Goal: Task Accomplishment & Management: Manage account settings

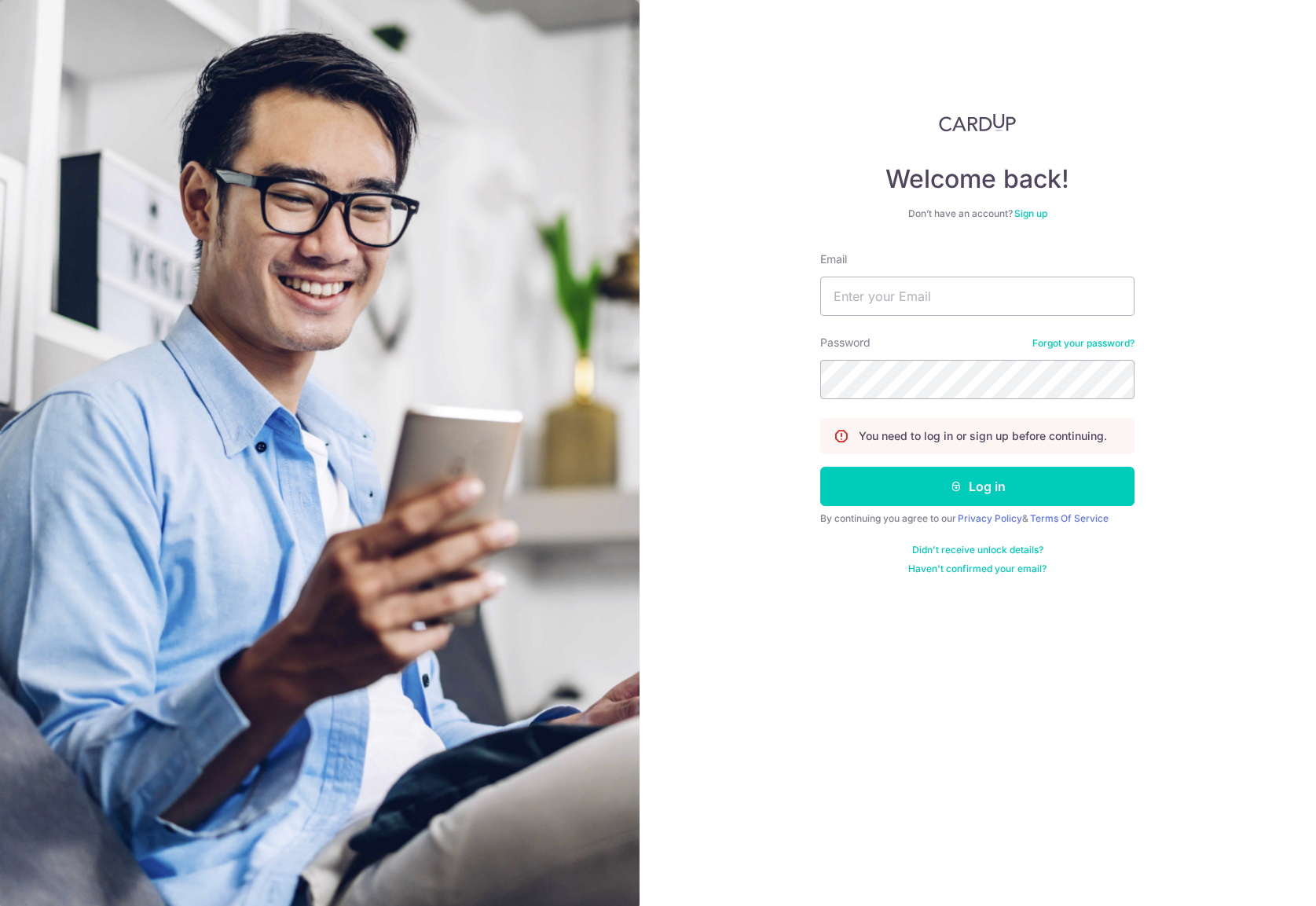
click at [866, 80] on div "Welcome back! Don’t have an account? Sign up Email Password Forgot your passwor…" at bounding box center [978, 453] width 677 height 906
type input "[EMAIL_ADDRESS][DOMAIN_NAME]"
click at [939, 493] on button "Log in" at bounding box center [977, 486] width 314 height 39
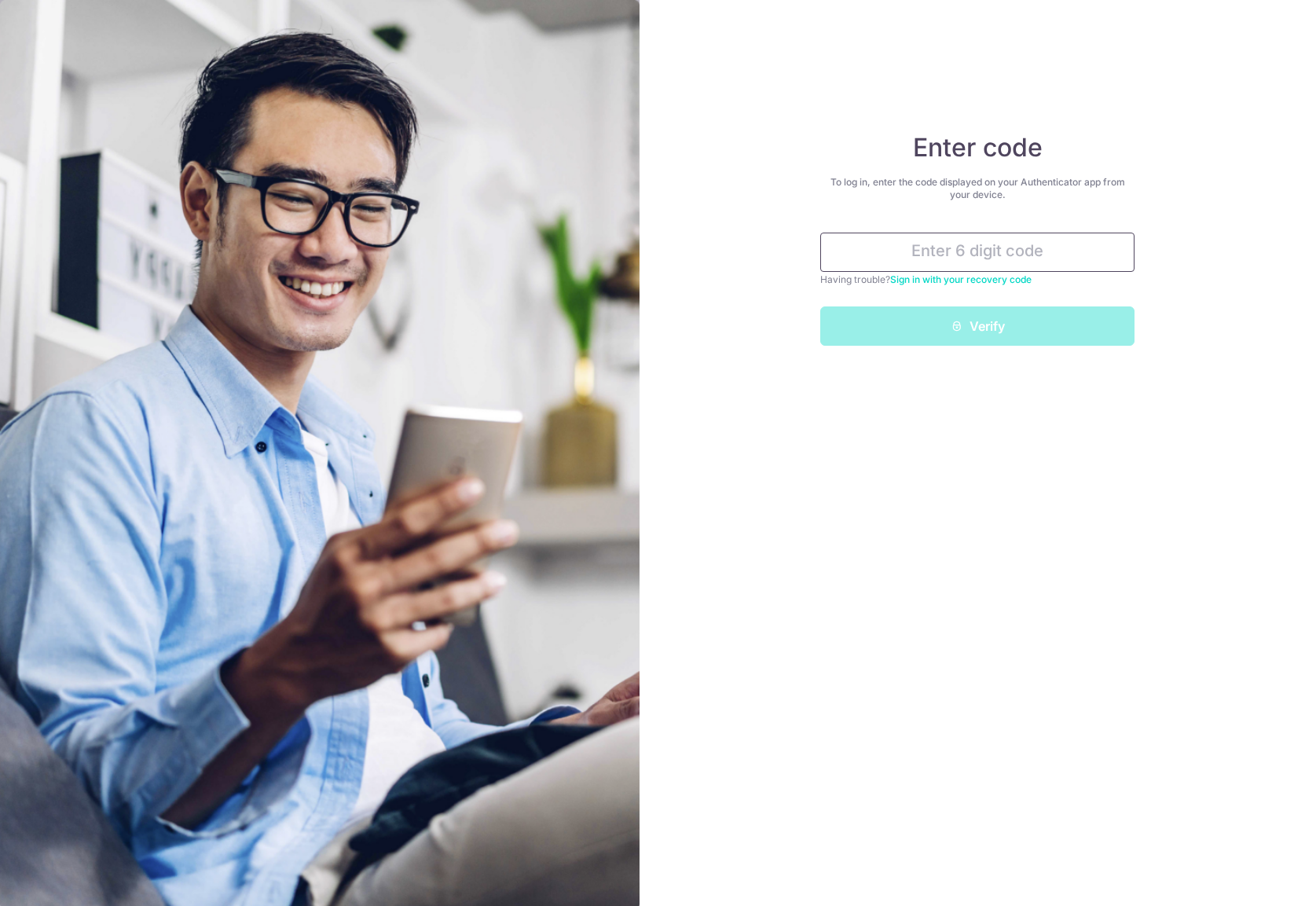
click at [964, 244] on input "text" at bounding box center [977, 252] width 314 height 39
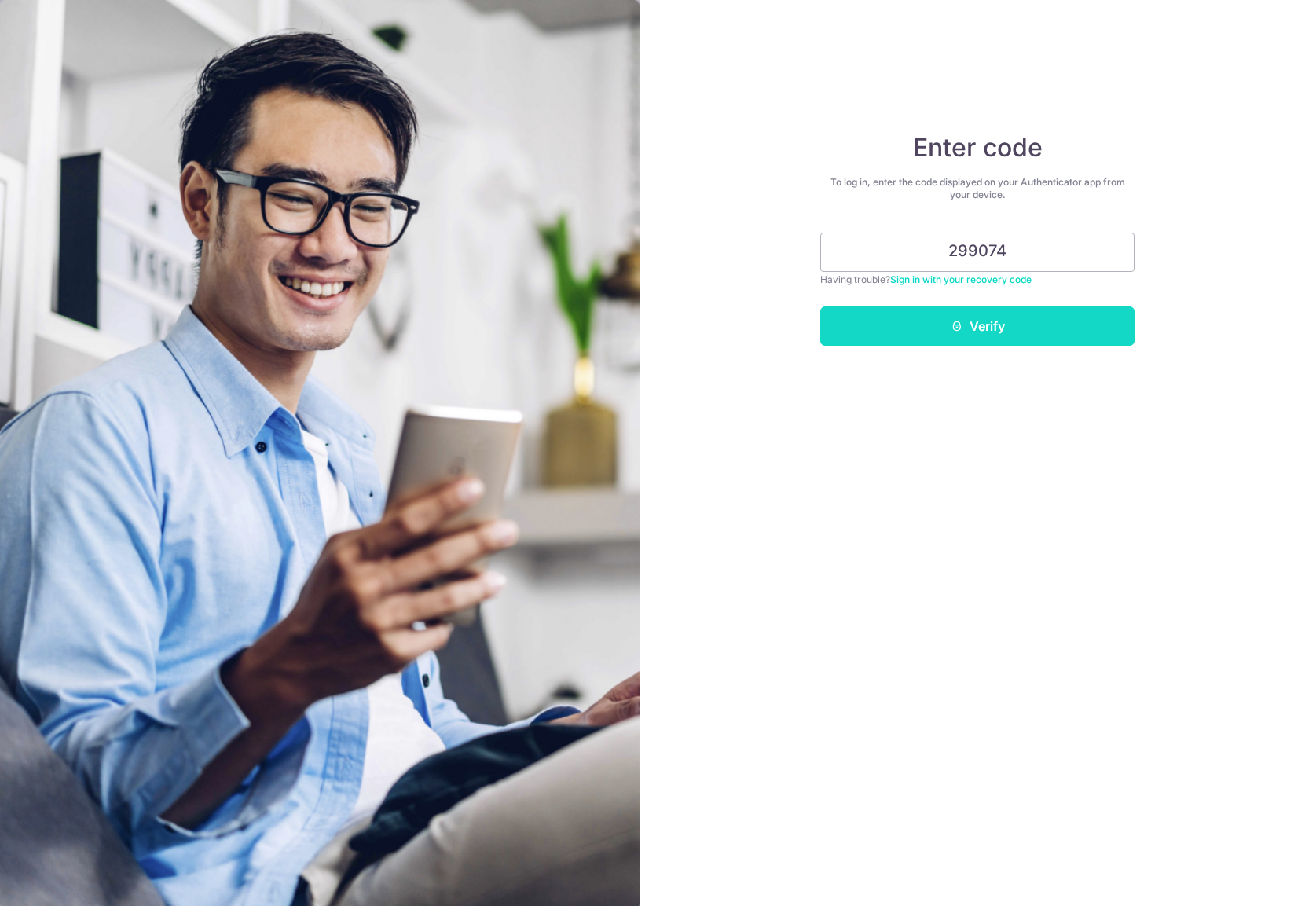
type input "299074"
click at [987, 329] on button "Verify" at bounding box center [977, 326] width 314 height 39
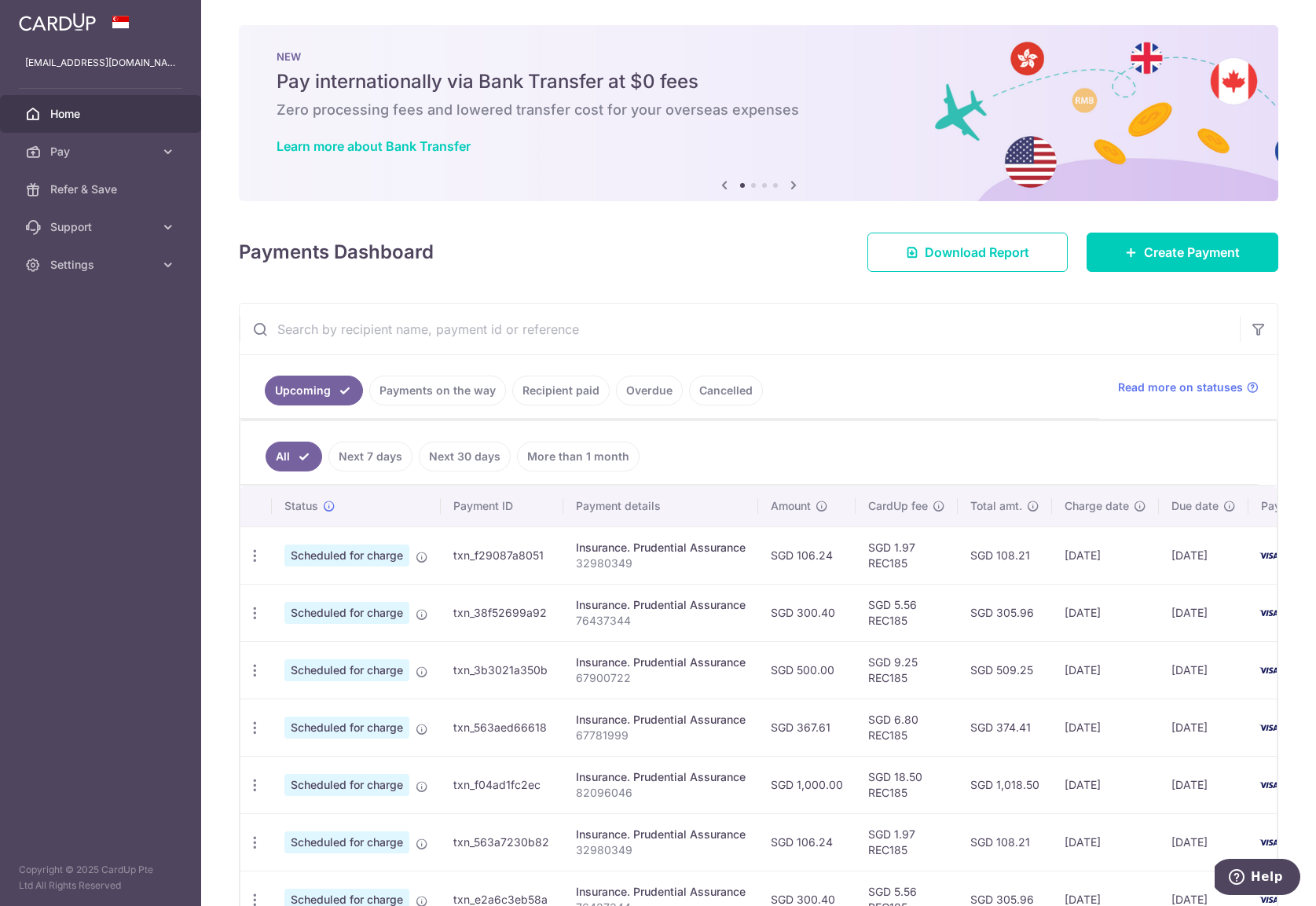
click at [694, 303] on div "Upcoming Payments on the way Recipient paid Overdue Cancelled Read more on stat…" at bounding box center [758, 722] width 1039 height 838
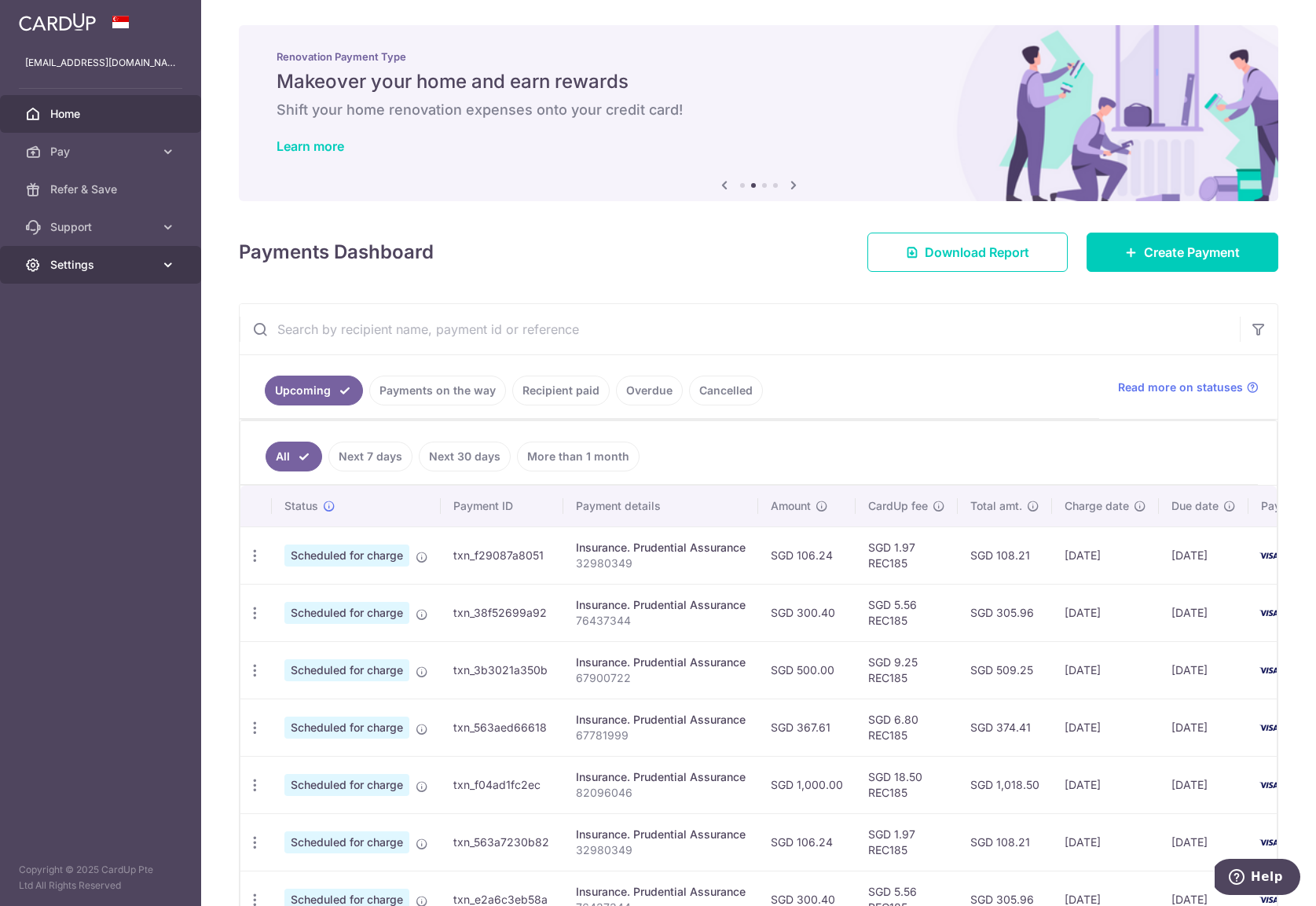
click at [82, 275] on link "Settings" at bounding box center [101, 265] width 201 height 38
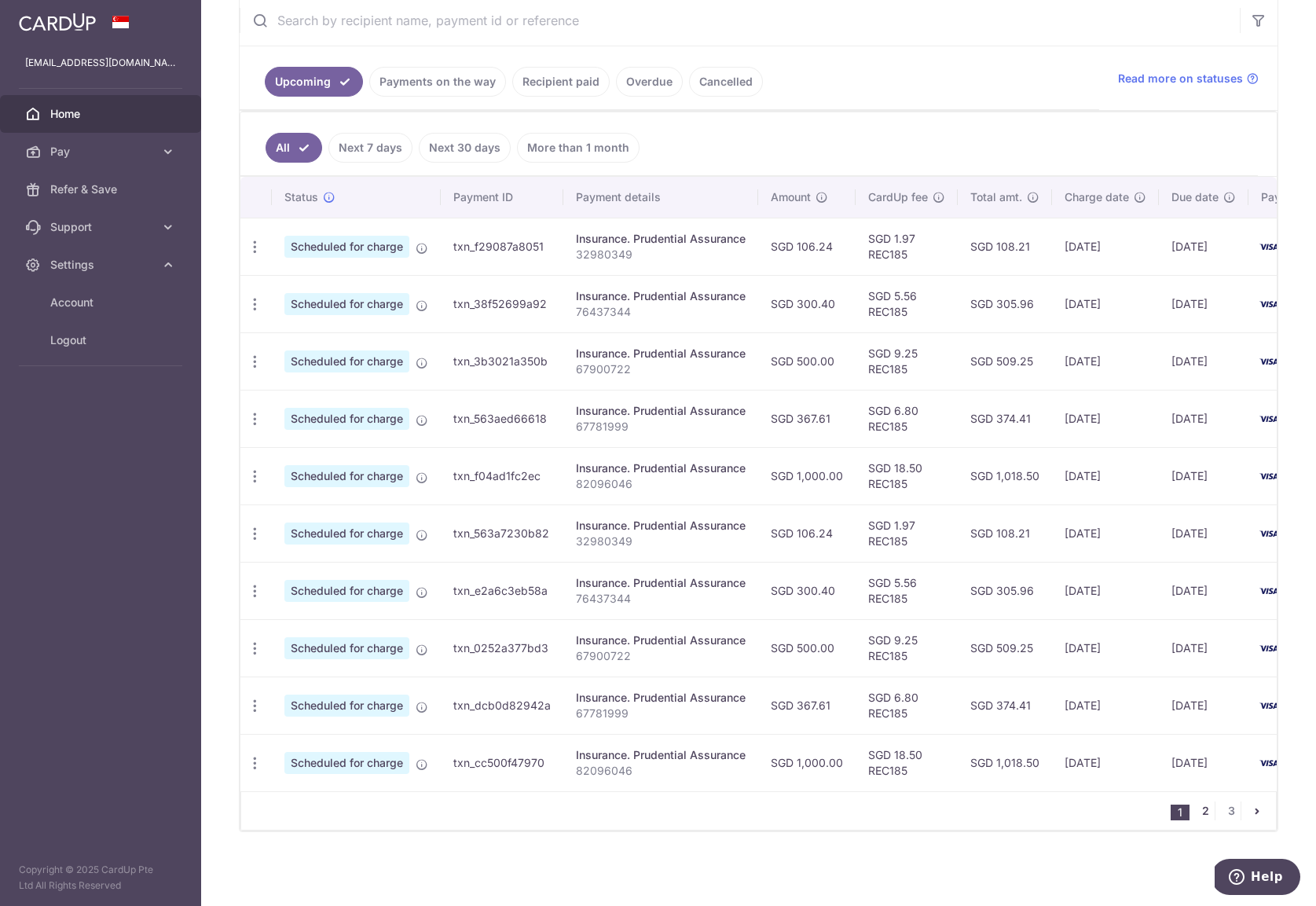
click at [1200, 809] on link "2" at bounding box center [1205, 811] width 19 height 19
click at [1224, 817] on link "3" at bounding box center [1231, 811] width 19 height 19
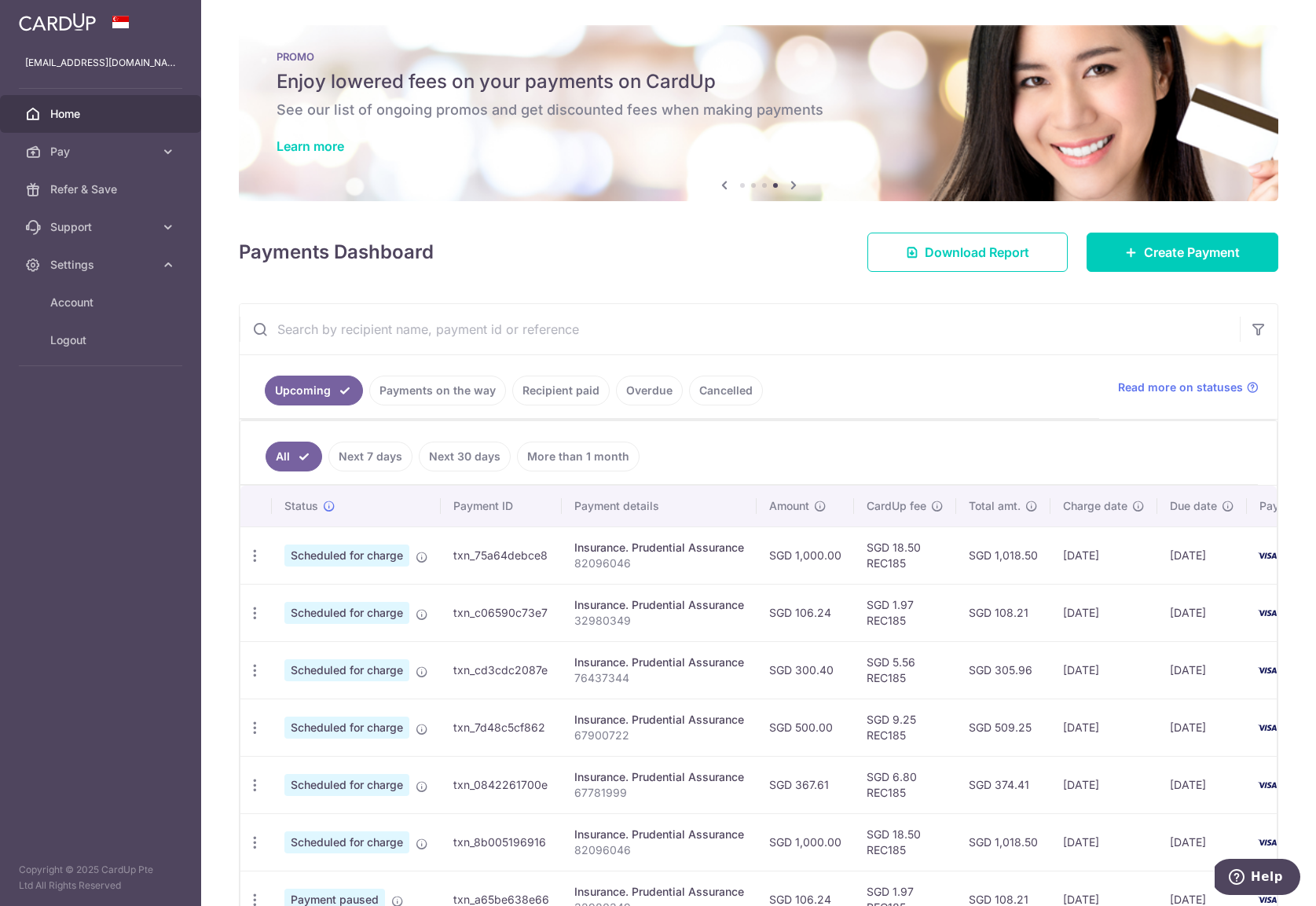
scroll to position [145, 0]
